Goal: Transaction & Acquisition: Purchase product/service

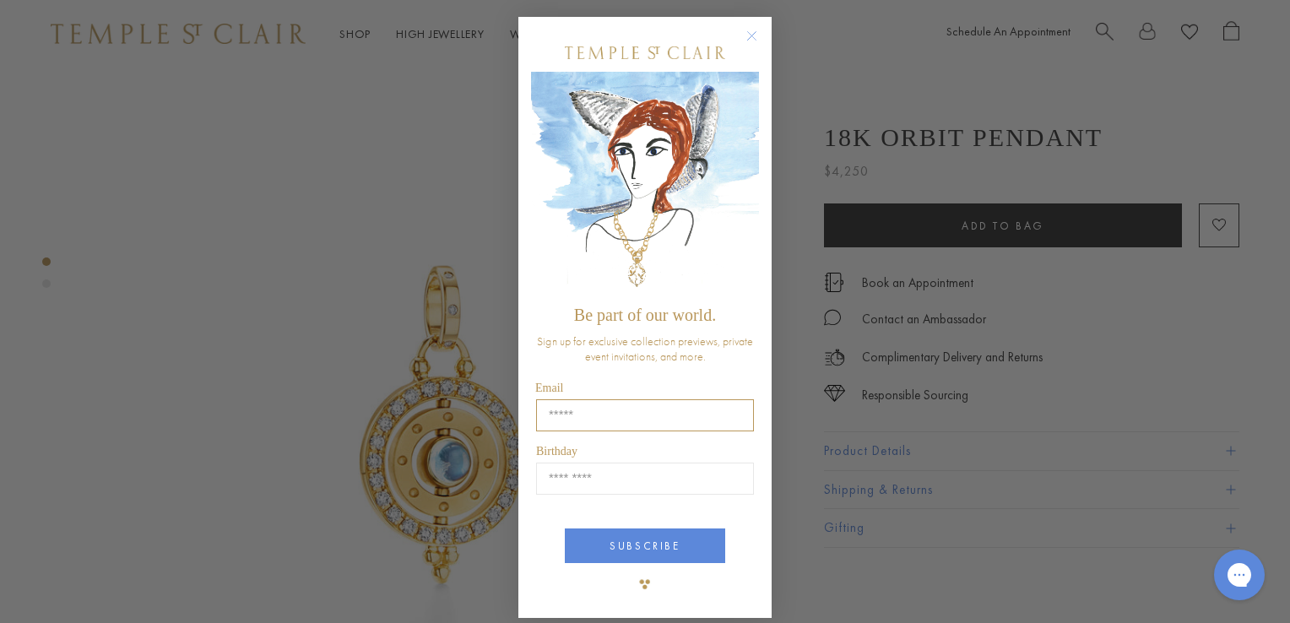
click at [545, 414] on input "Email" at bounding box center [645, 415] width 218 height 32
type input "**********"
click at [546, 475] on input "Birthday" at bounding box center [645, 479] width 218 height 32
click at [545, 475] on input "Birthday" at bounding box center [645, 479] width 218 height 32
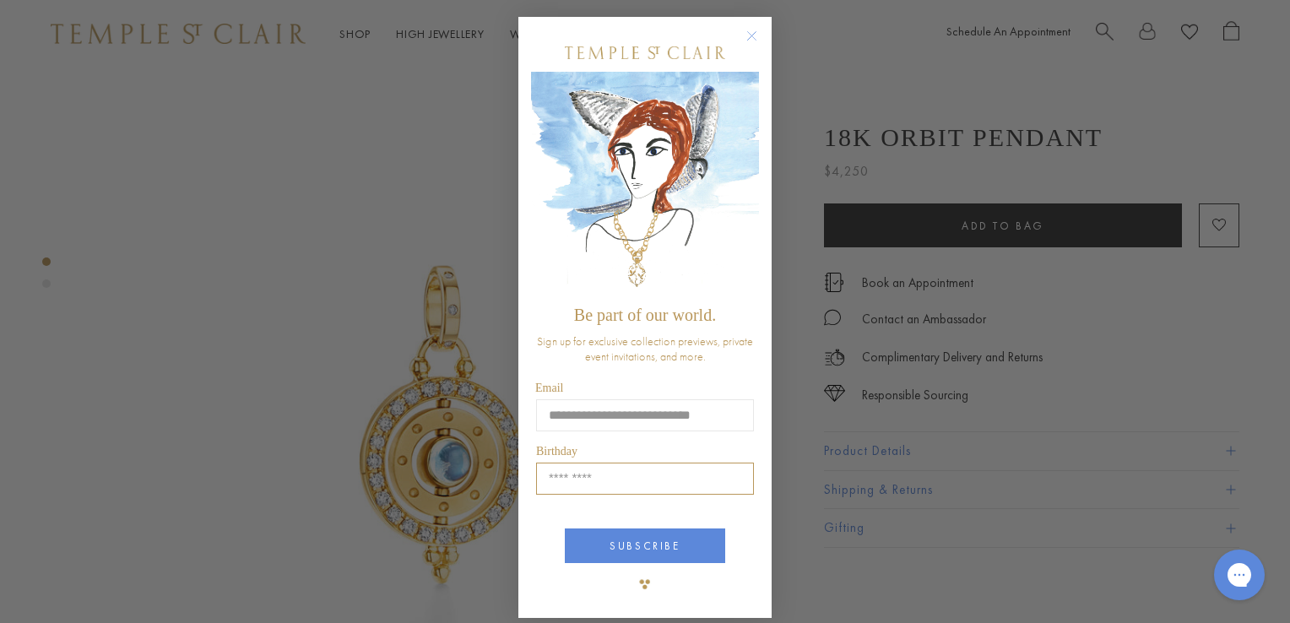
click at [545, 475] on input "Birthday" at bounding box center [645, 479] width 218 height 32
click at [543, 478] on input "Birthday" at bounding box center [645, 479] width 218 height 32
type input "*****"
click at [625, 540] on button "SUBSCRIBE" at bounding box center [645, 546] width 160 height 35
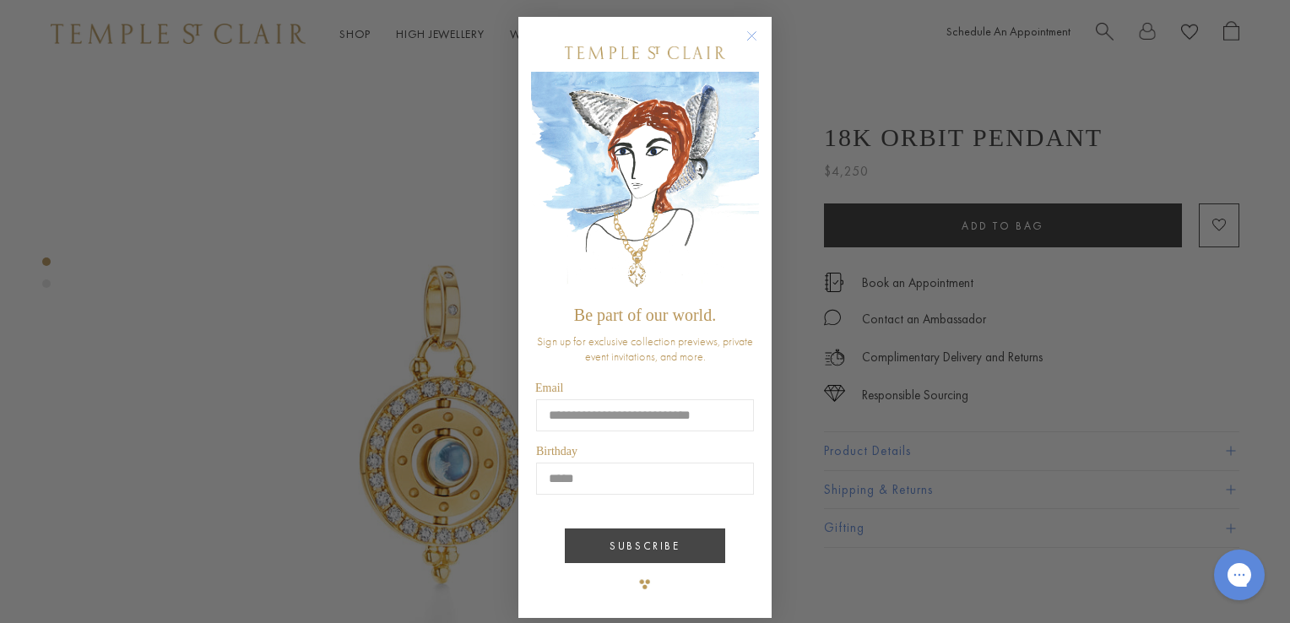
click at [625, 540] on div "SUBSCRIBE" at bounding box center [645, 540] width 228 height 56
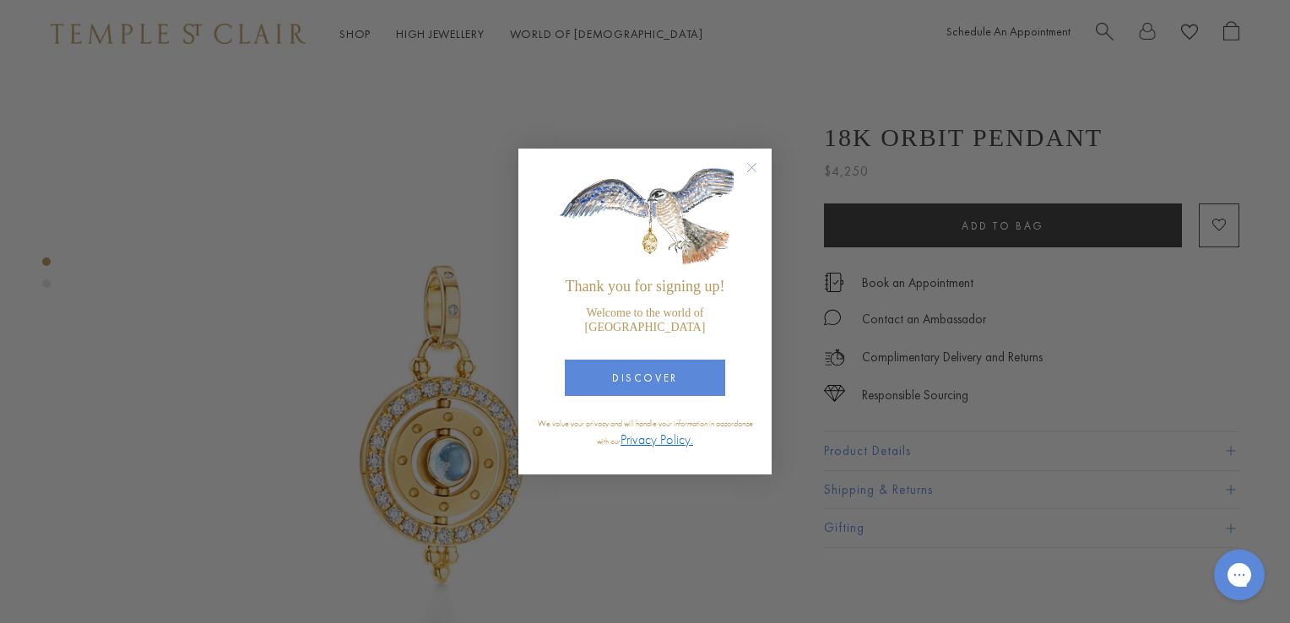
drag, startPoint x: 625, startPoint y: 540, endPoint x: 735, endPoint y: 563, distance: 113.1
click at [735, 563] on div "Close dialog Thank you for signing up! Welcome to the world of Temple St. Clair…" at bounding box center [645, 311] width 1290 height 623
click at [747, 167] on circle "Close dialog" at bounding box center [752, 168] width 20 height 20
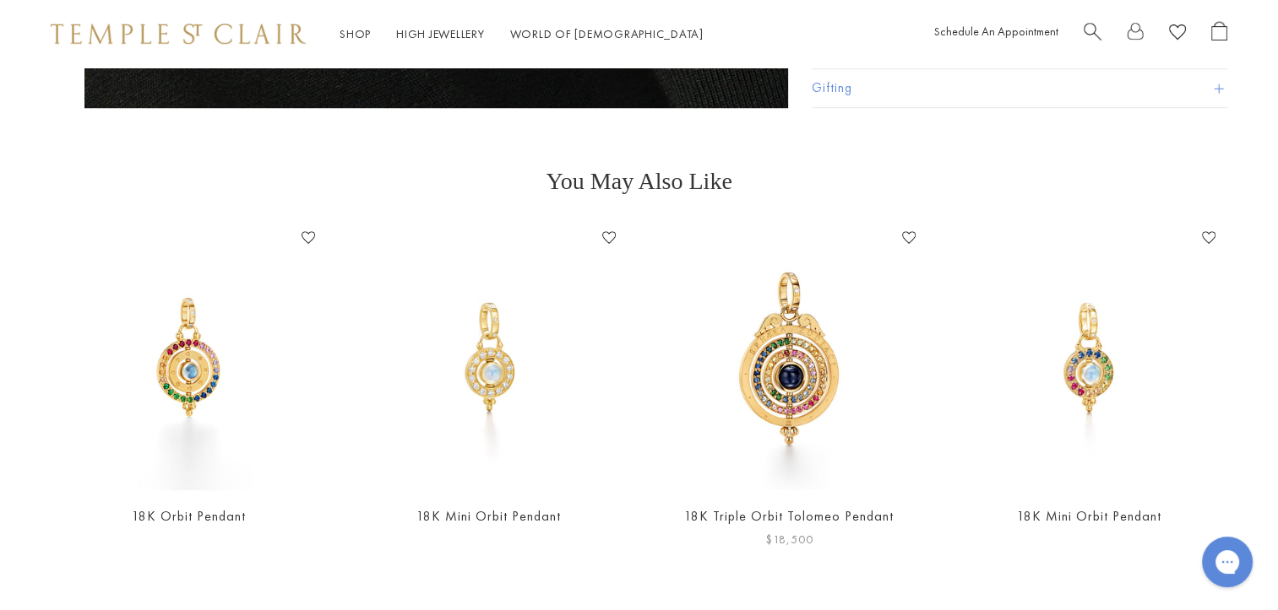
scroll to position [1435, 0]
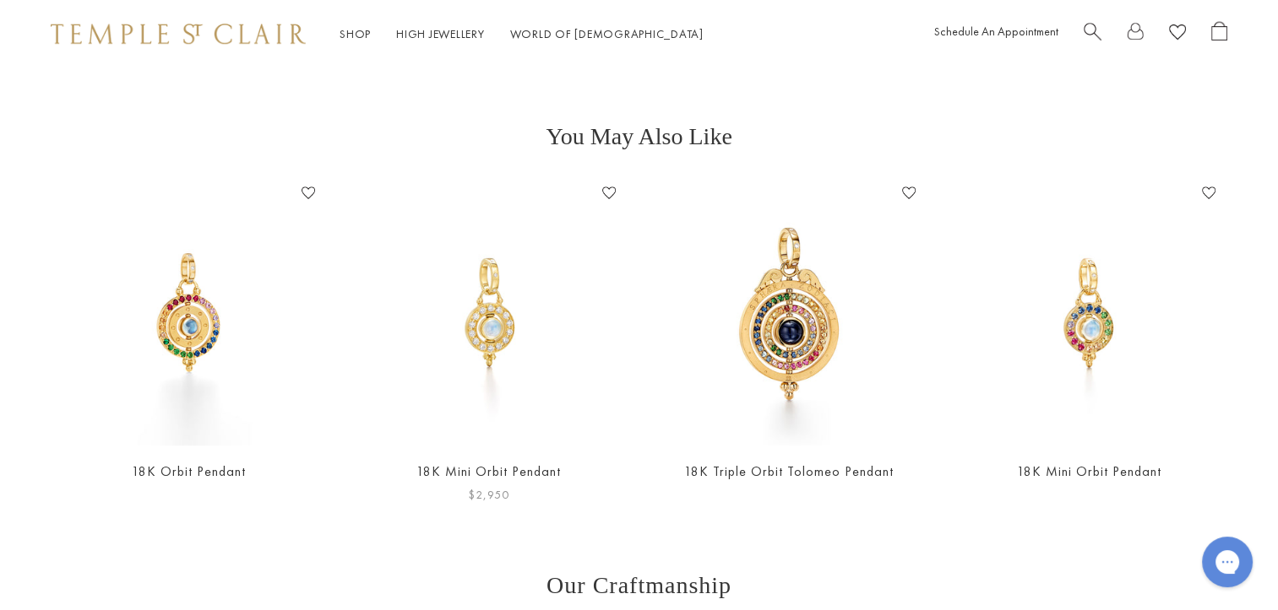
click at [507, 329] on img at bounding box center [488, 313] width 266 height 266
click at [443, 303] on img at bounding box center [488, 313] width 266 height 266
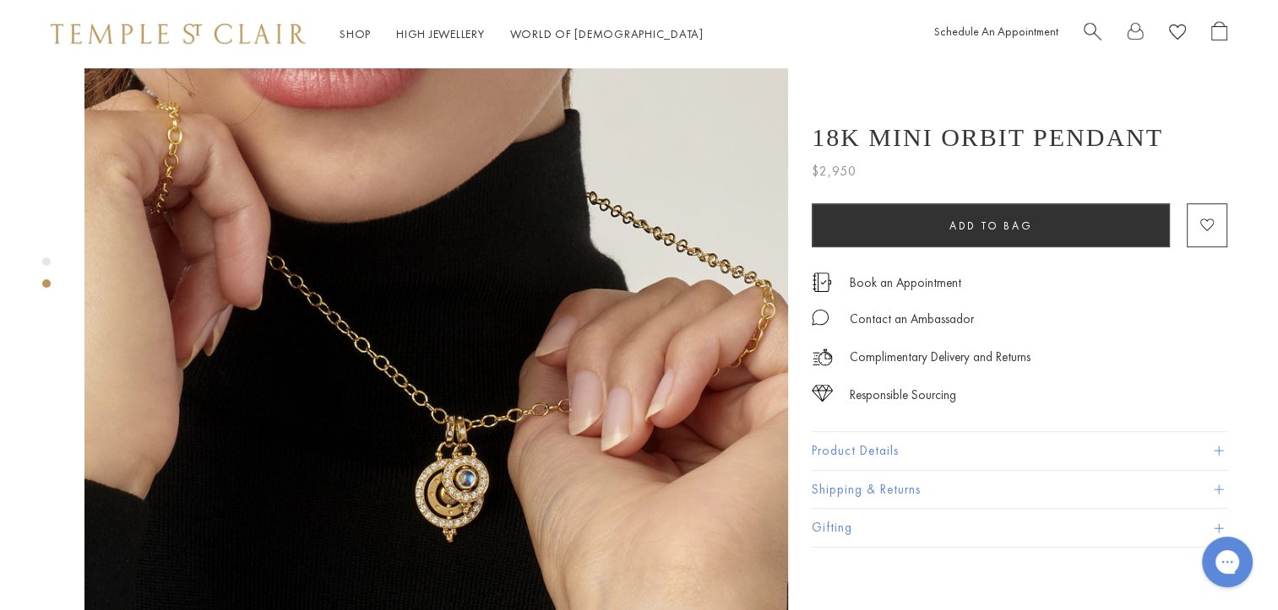
scroll to position [844, 0]
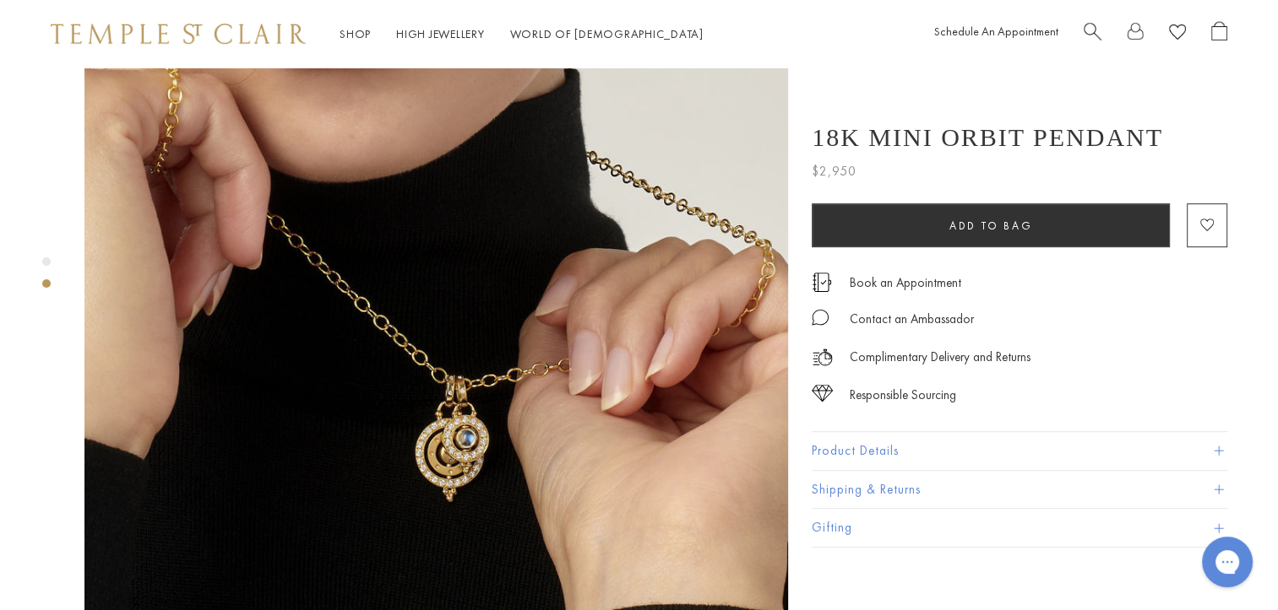
click at [213, 529] on img at bounding box center [435, 303] width 703 height 703
